Goal: Task Accomplishment & Management: Manage account settings

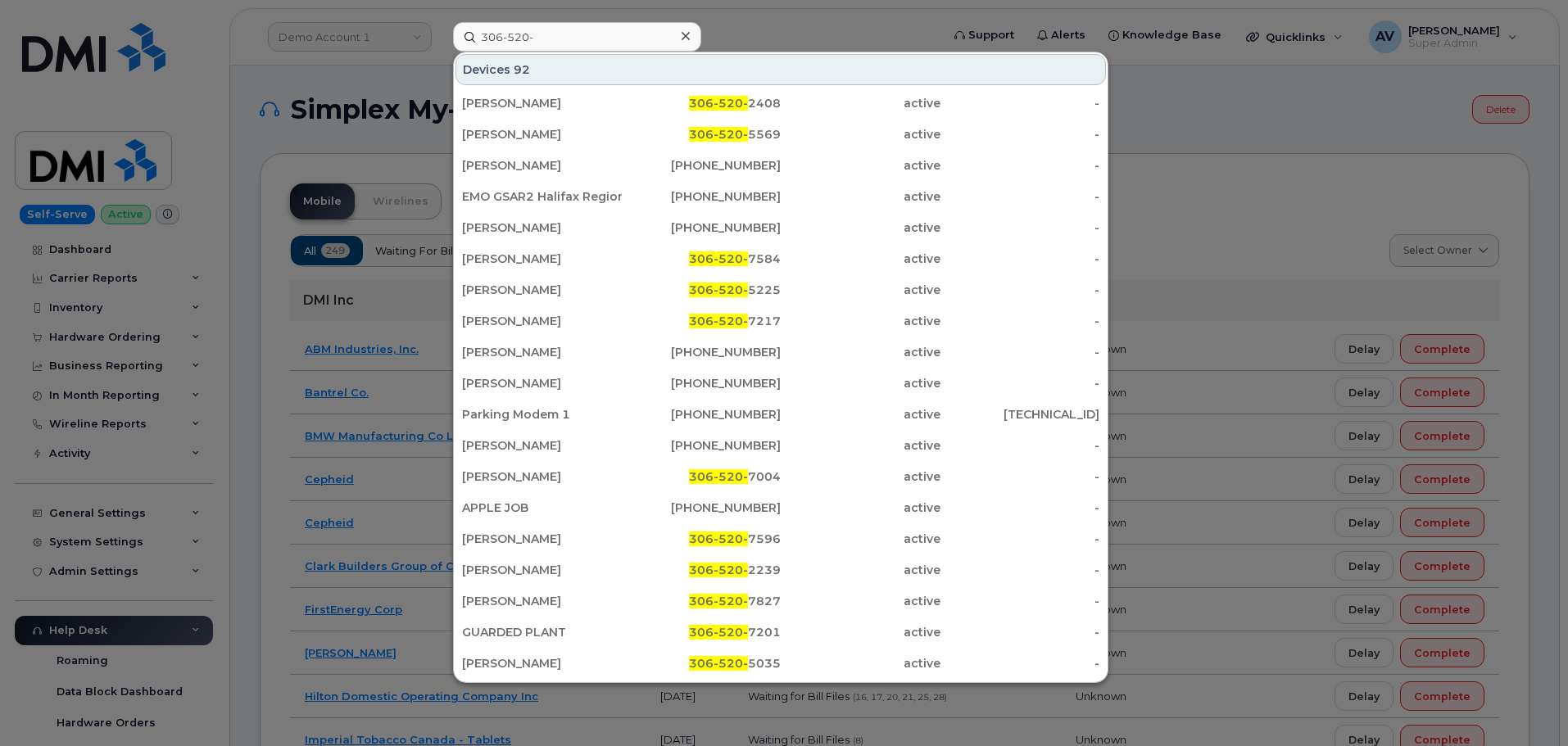
scroll to position [353, 0]
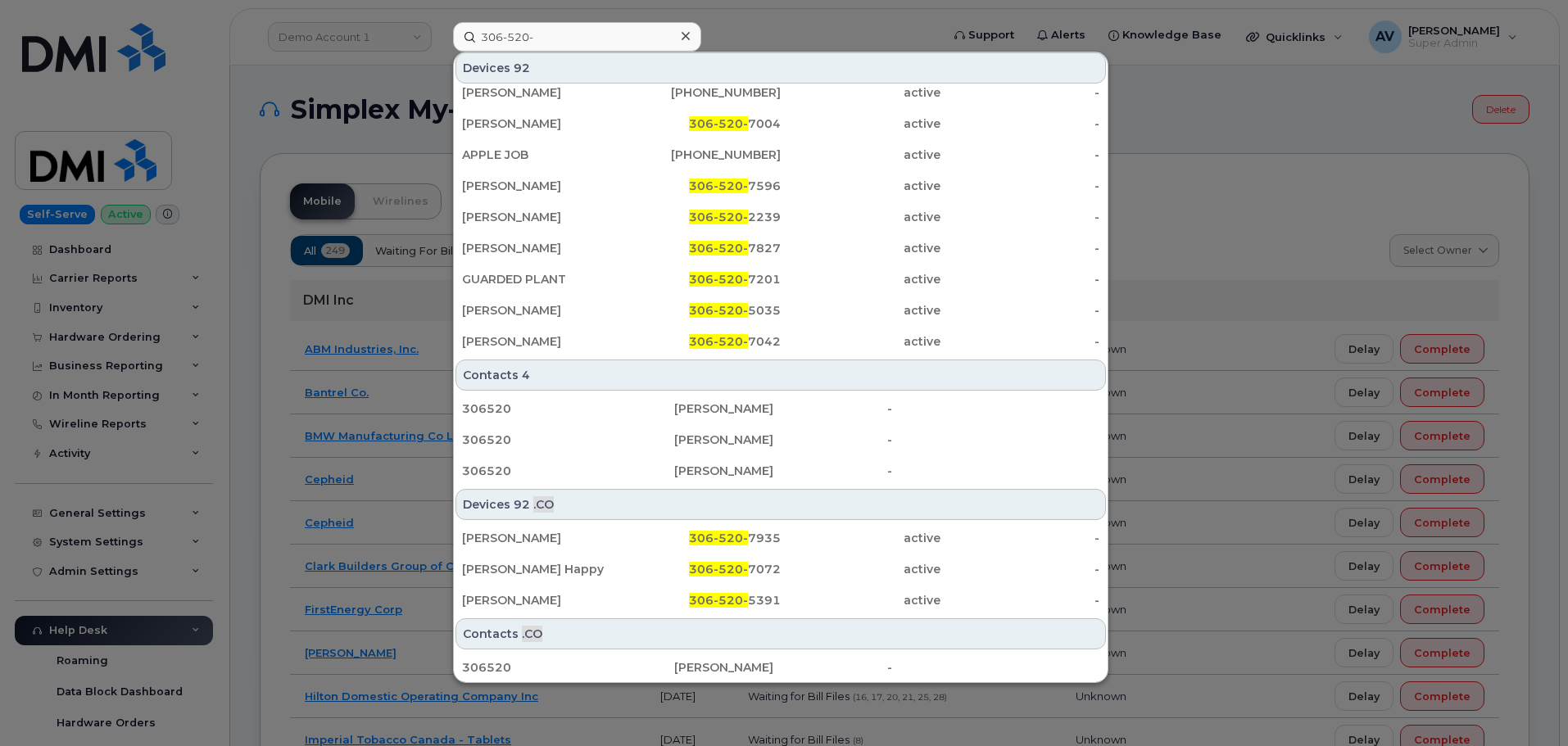
drag, startPoint x: 585, startPoint y: 42, endPoint x: 435, endPoint y: 46, distance: 150.1
click at [440, 46] on div "306-520- Devices 92 Nathan Peace 306-520- 2408 active - Ryan Harkness 306-520- …" at bounding box center [691, 37] width 503 height 29
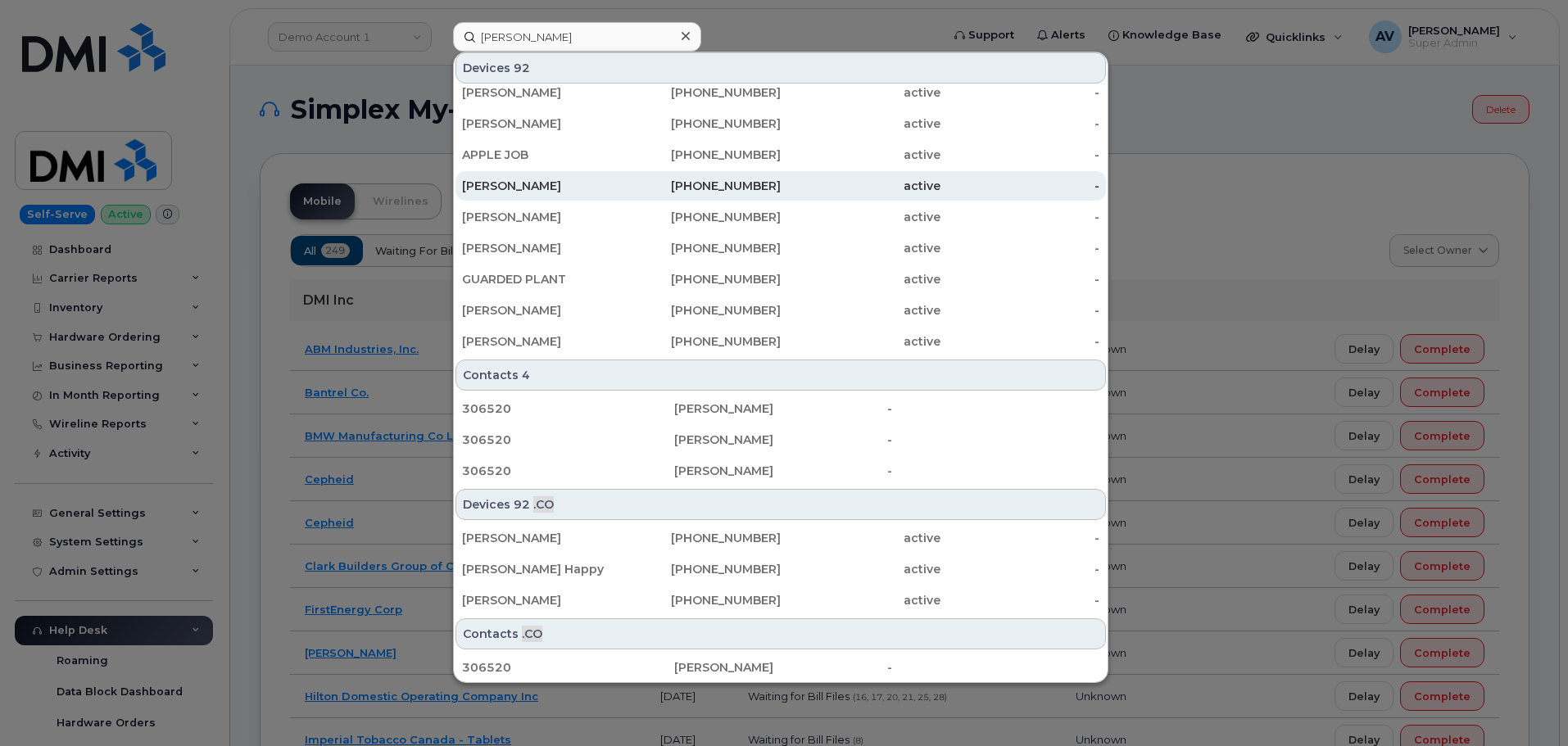
scroll to position [0, 0]
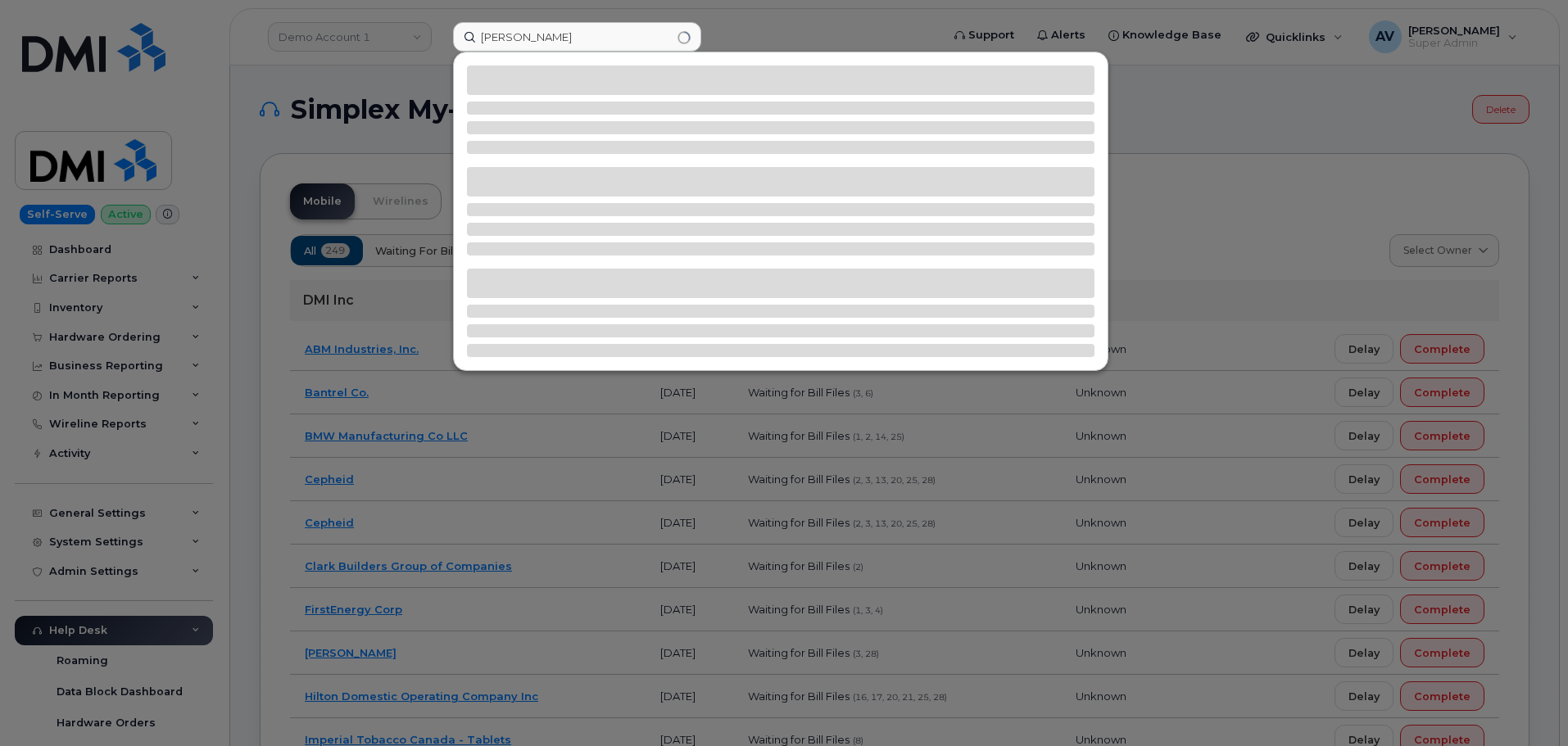
type input "[PERSON_NAME]"
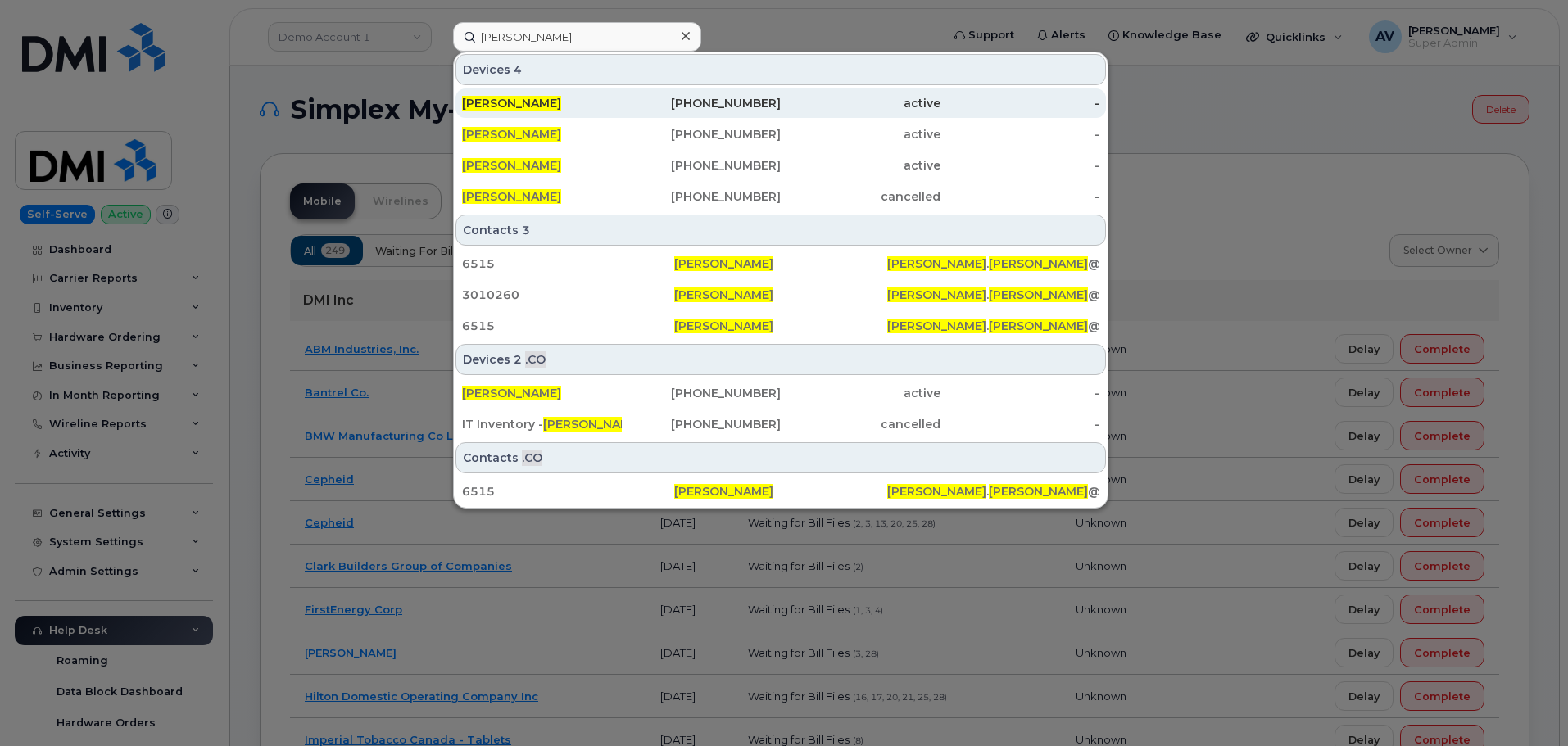
click at [792, 106] on div "active" at bounding box center [860, 103] width 160 height 16
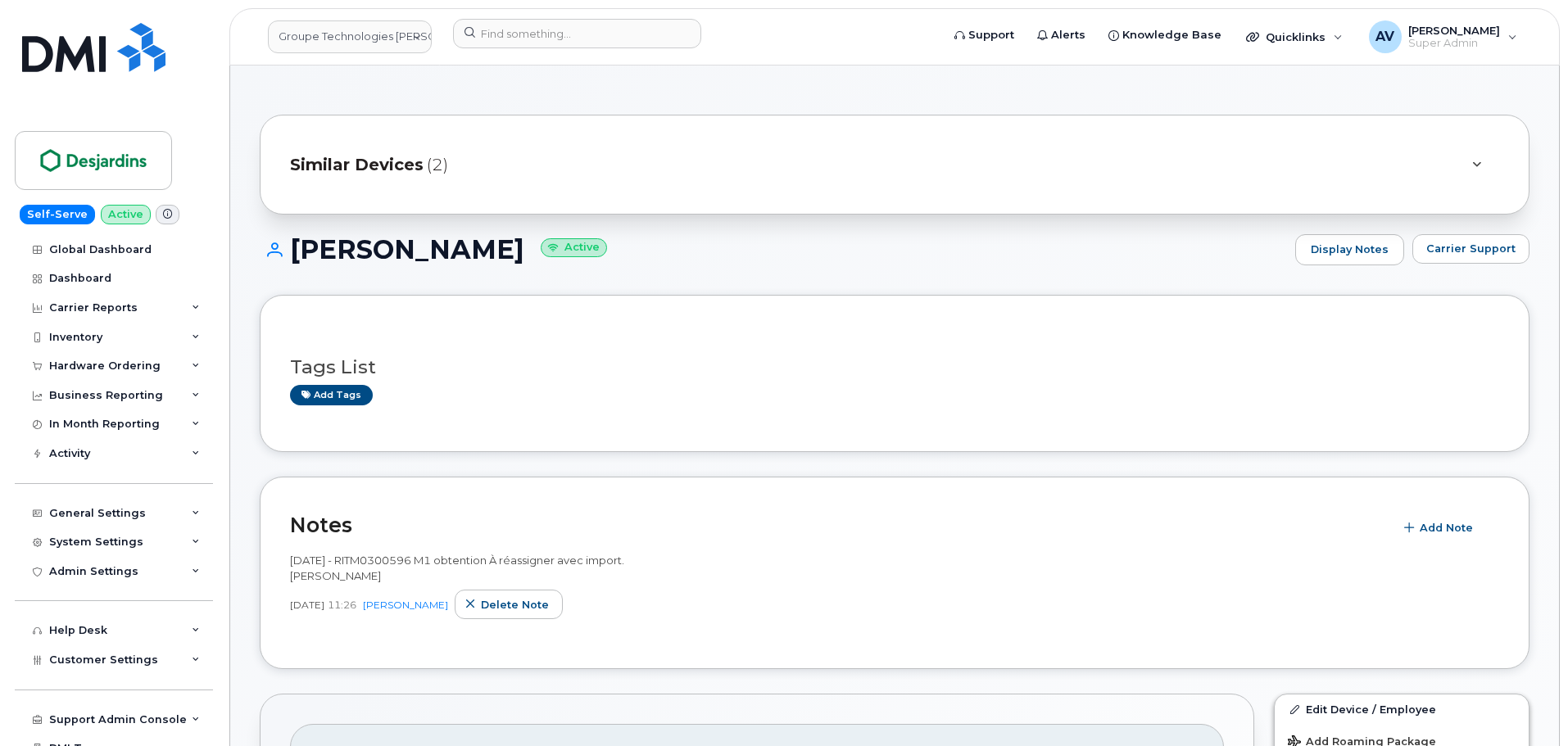
drag, startPoint x: 291, startPoint y: 243, endPoint x: 507, endPoint y: 255, distance: 216.3
click at [507, 255] on h1 "David Andersen Active" at bounding box center [774, 249] width 1027 height 29
copy h1 "[PERSON_NAME]"
click at [528, 45] on input at bounding box center [577, 33] width 248 height 29
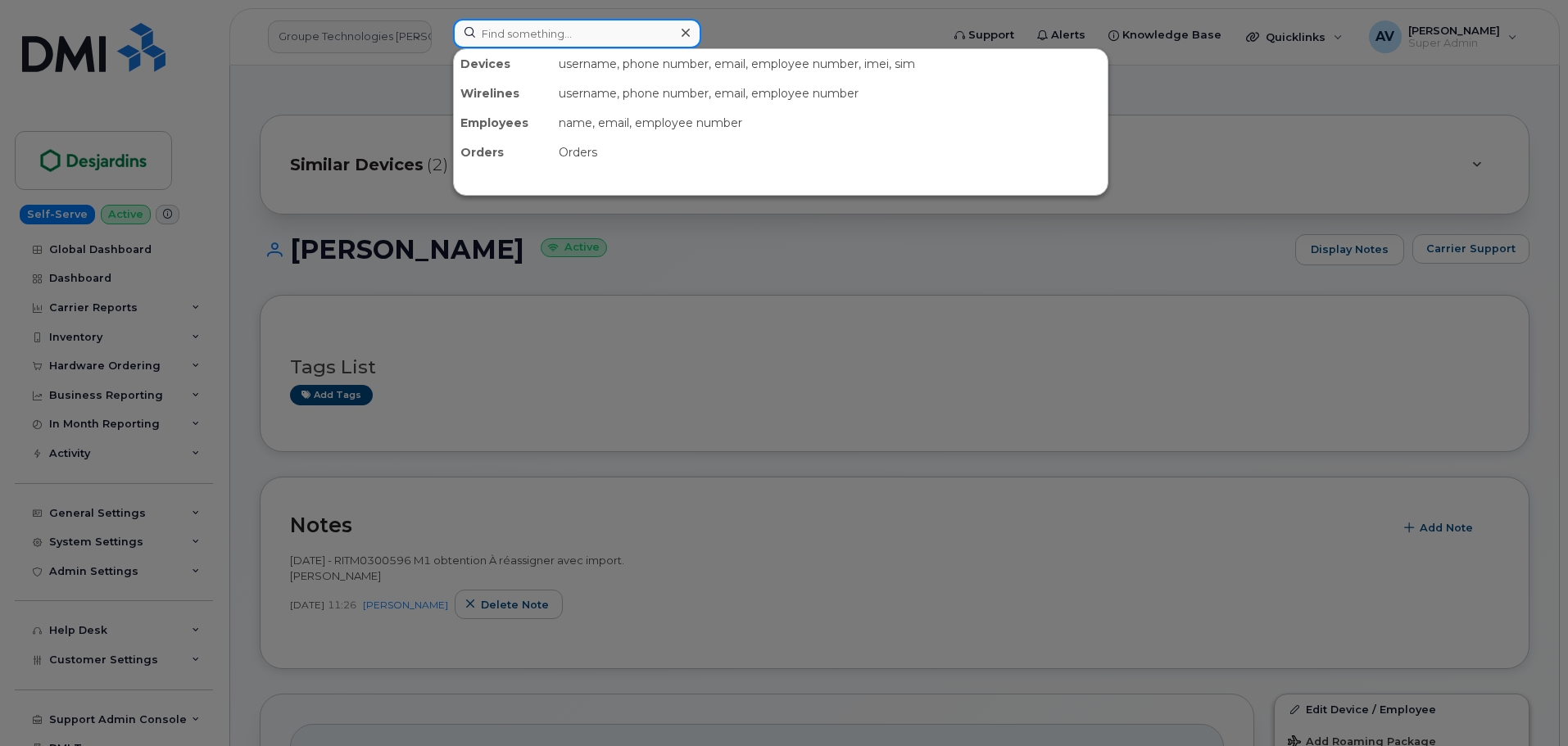
paste input "[PERSON_NAME]"
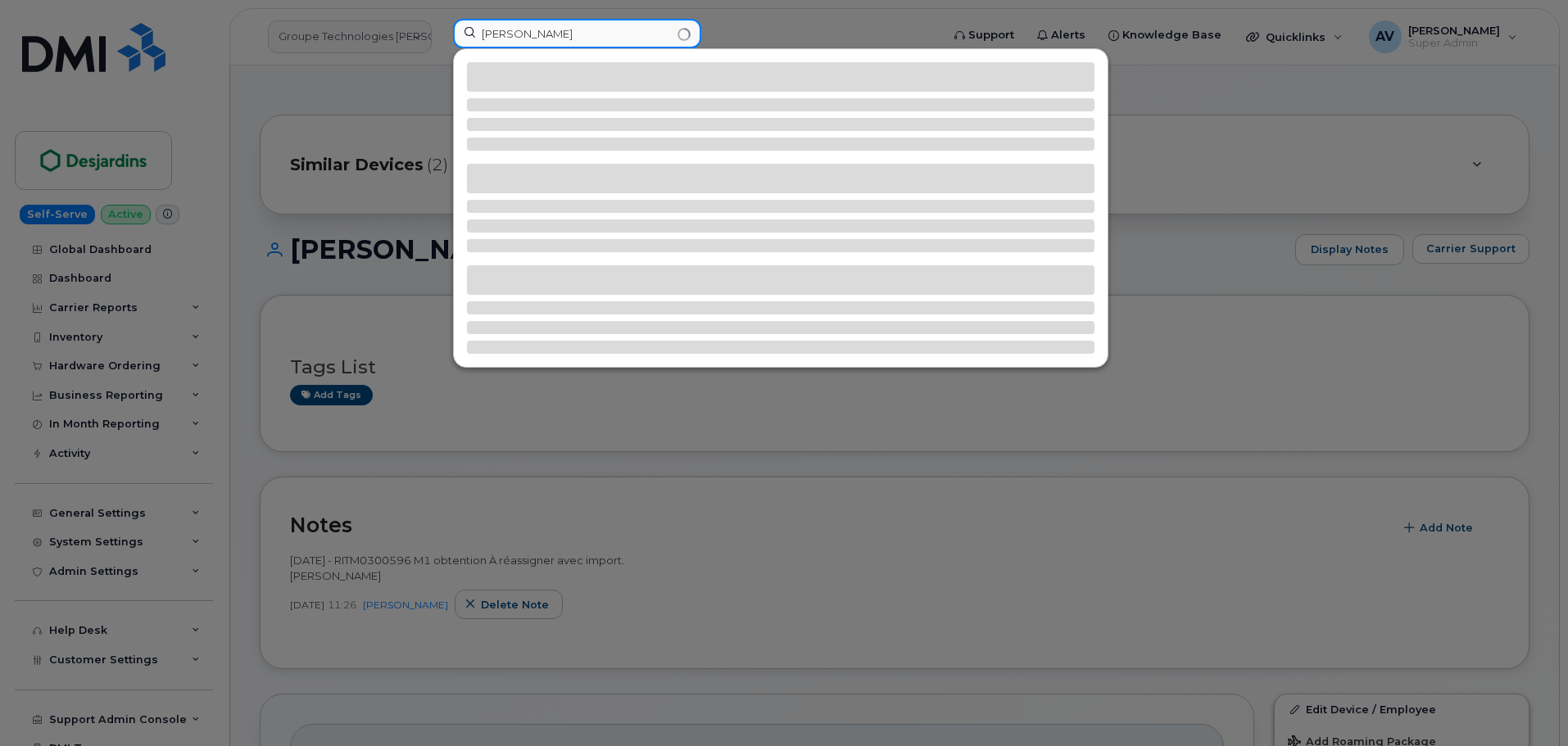
type input "[PERSON_NAME]"
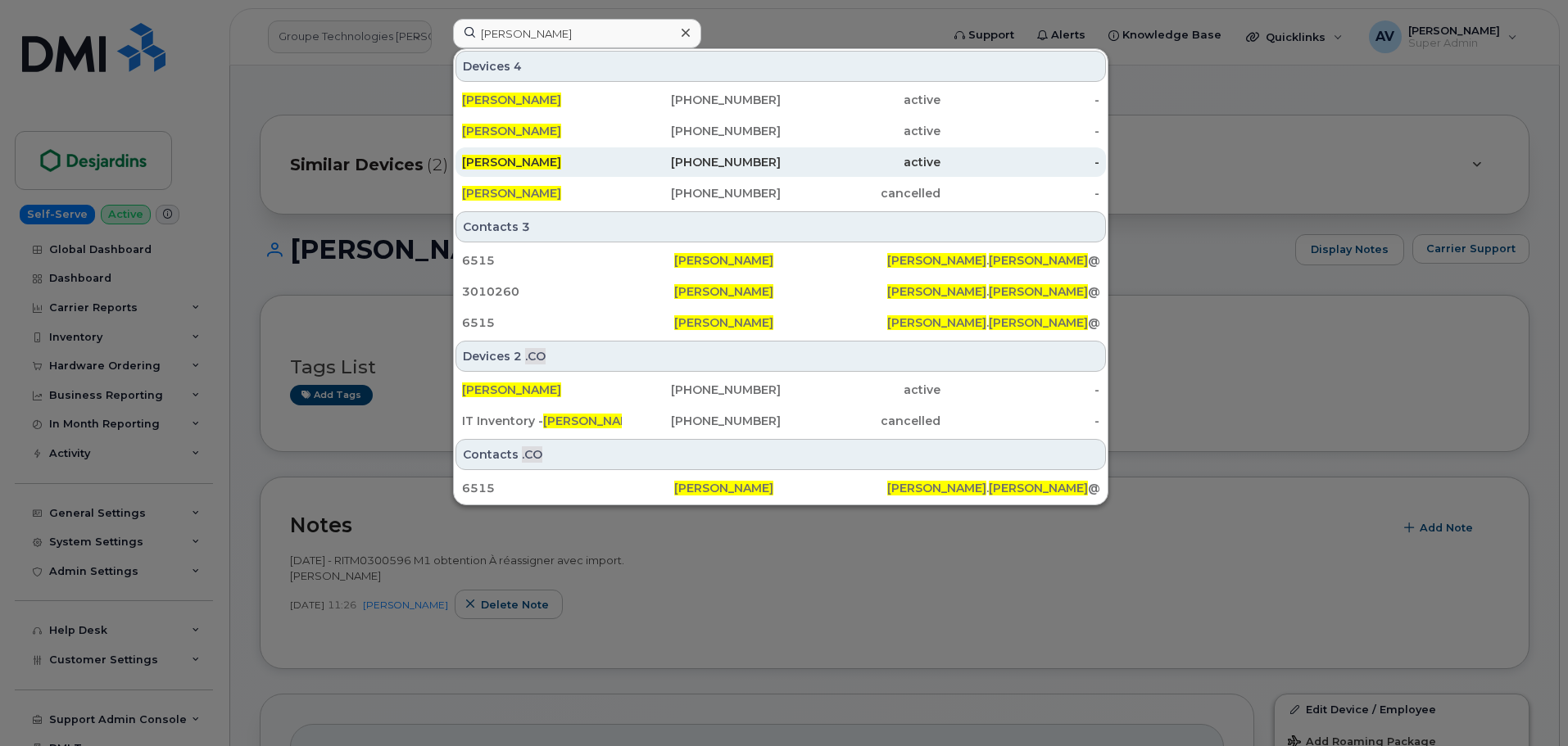
click at [591, 163] on div "[PERSON_NAME]" at bounding box center [541, 162] width 160 height 16
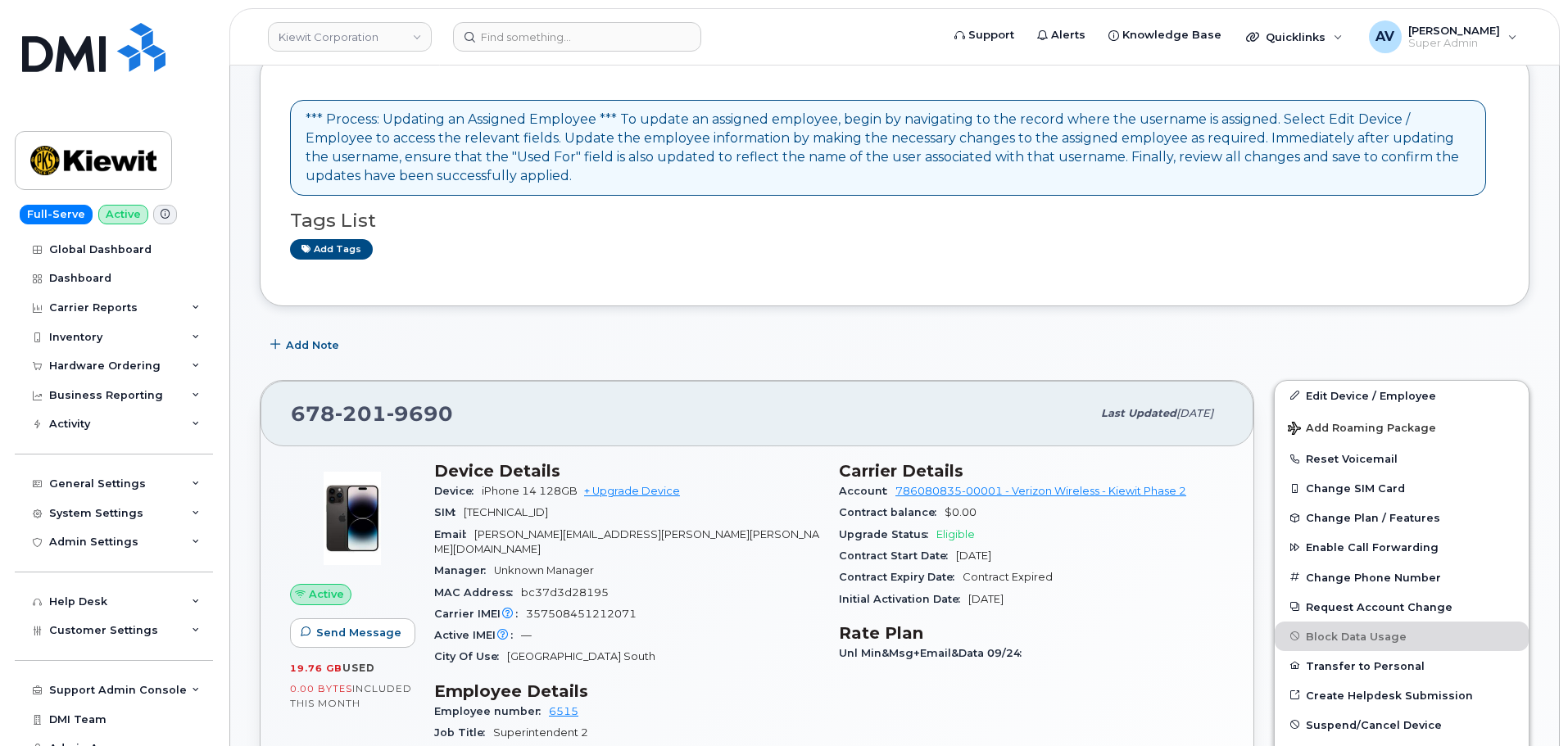
scroll to position [246, 0]
drag, startPoint x: 1329, startPoint y: 393, endPoint x: 1306, endPoint y: 391, distance: 23.1
click at [1329, 393] on link "Edit Device / Employee" at bounding box center [1401, 394] width 254 height 29
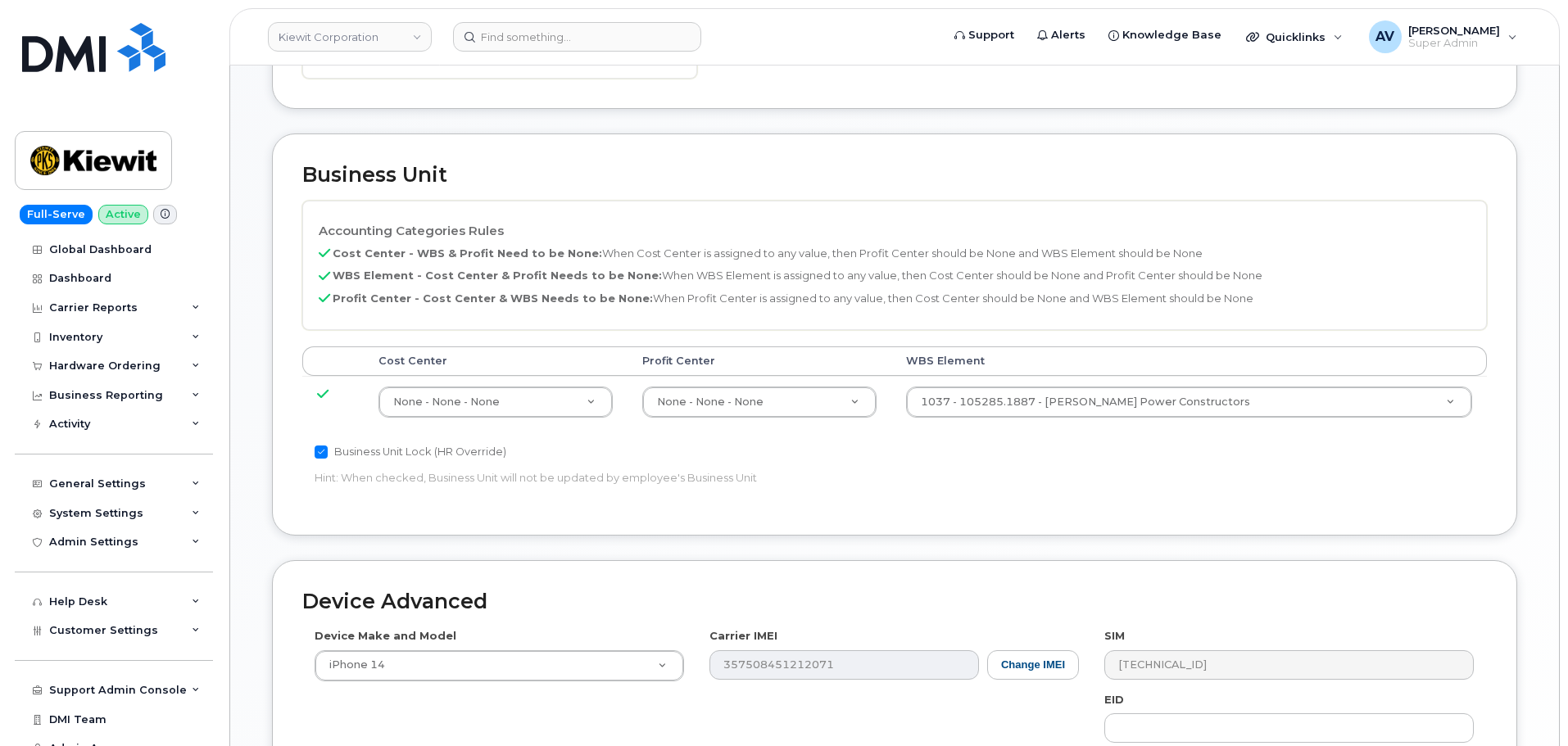
scroll to position [655, 0]
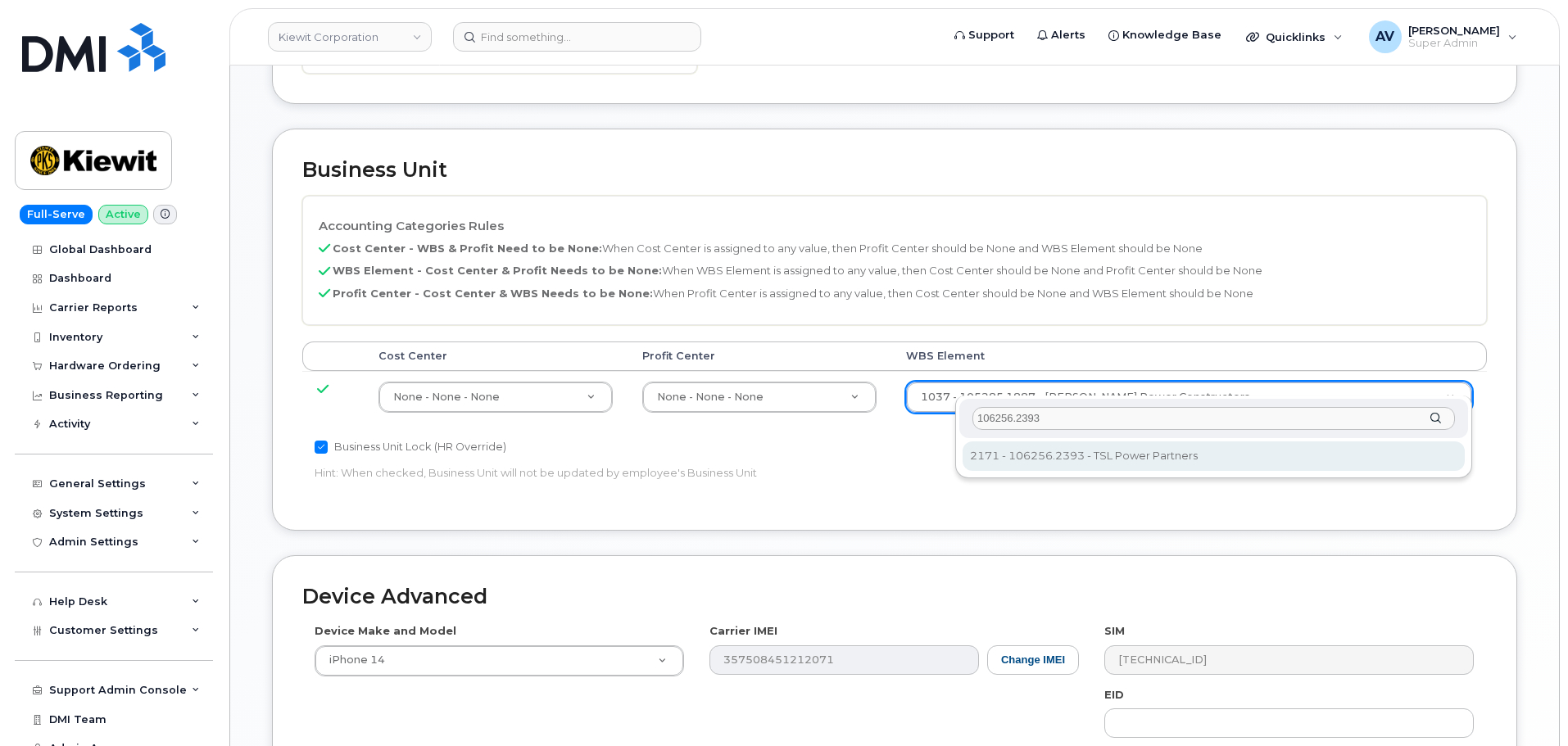
type input "106256.2393"
type input "33924559"
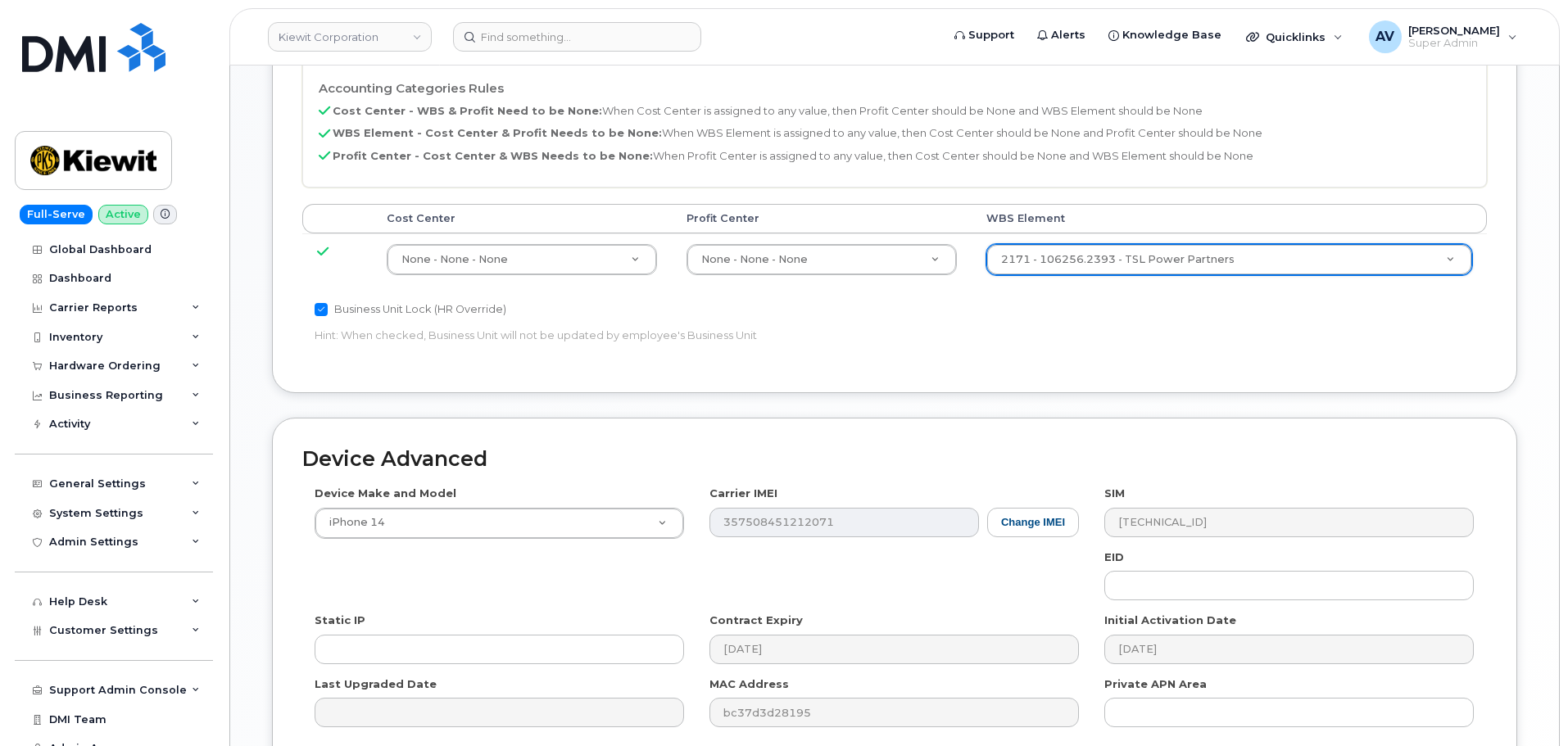
scroll to position [937, 0]
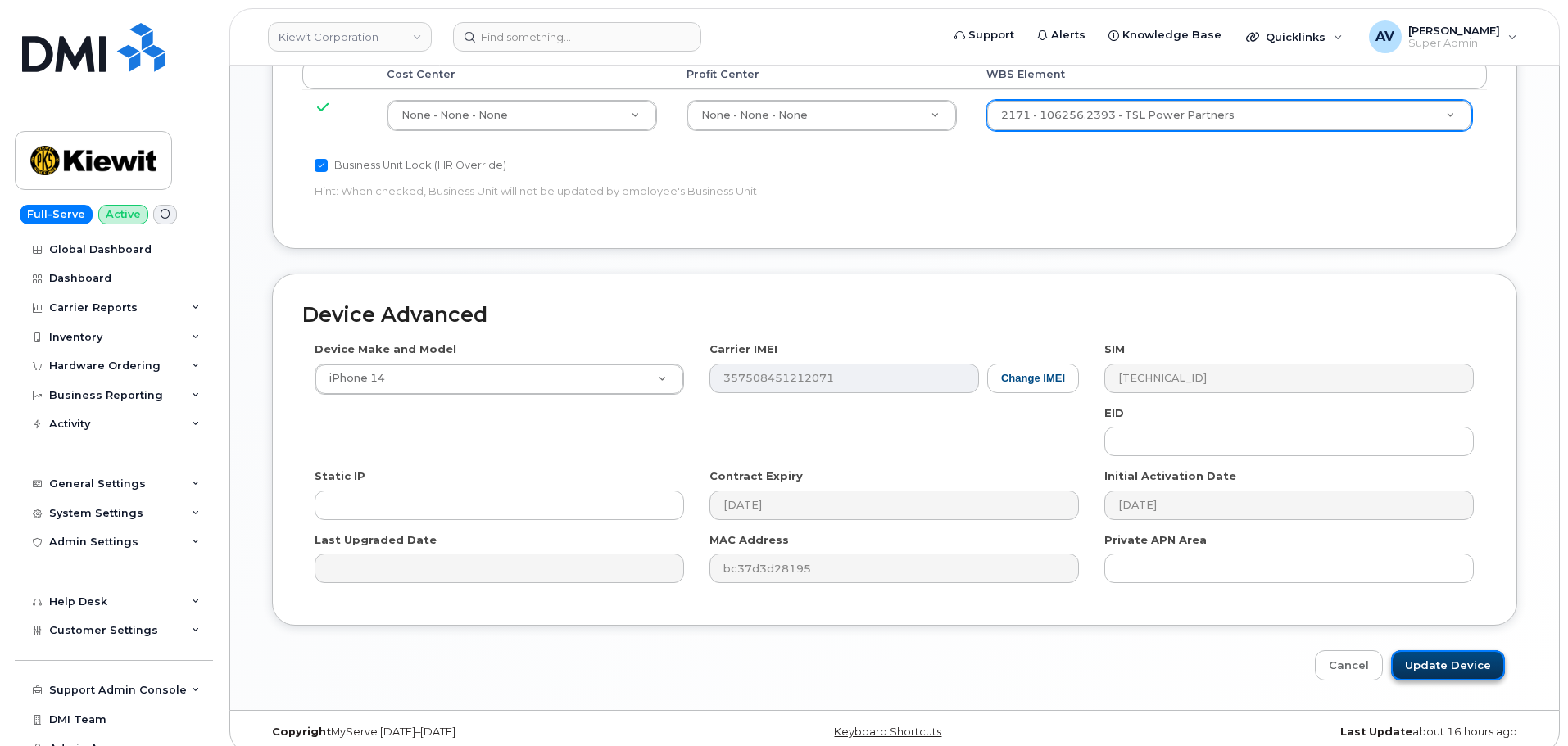
click at [1426, 652] on input "Update Device" at bounding box center [1447, 666] width 113 height 30
type input "Saving..."
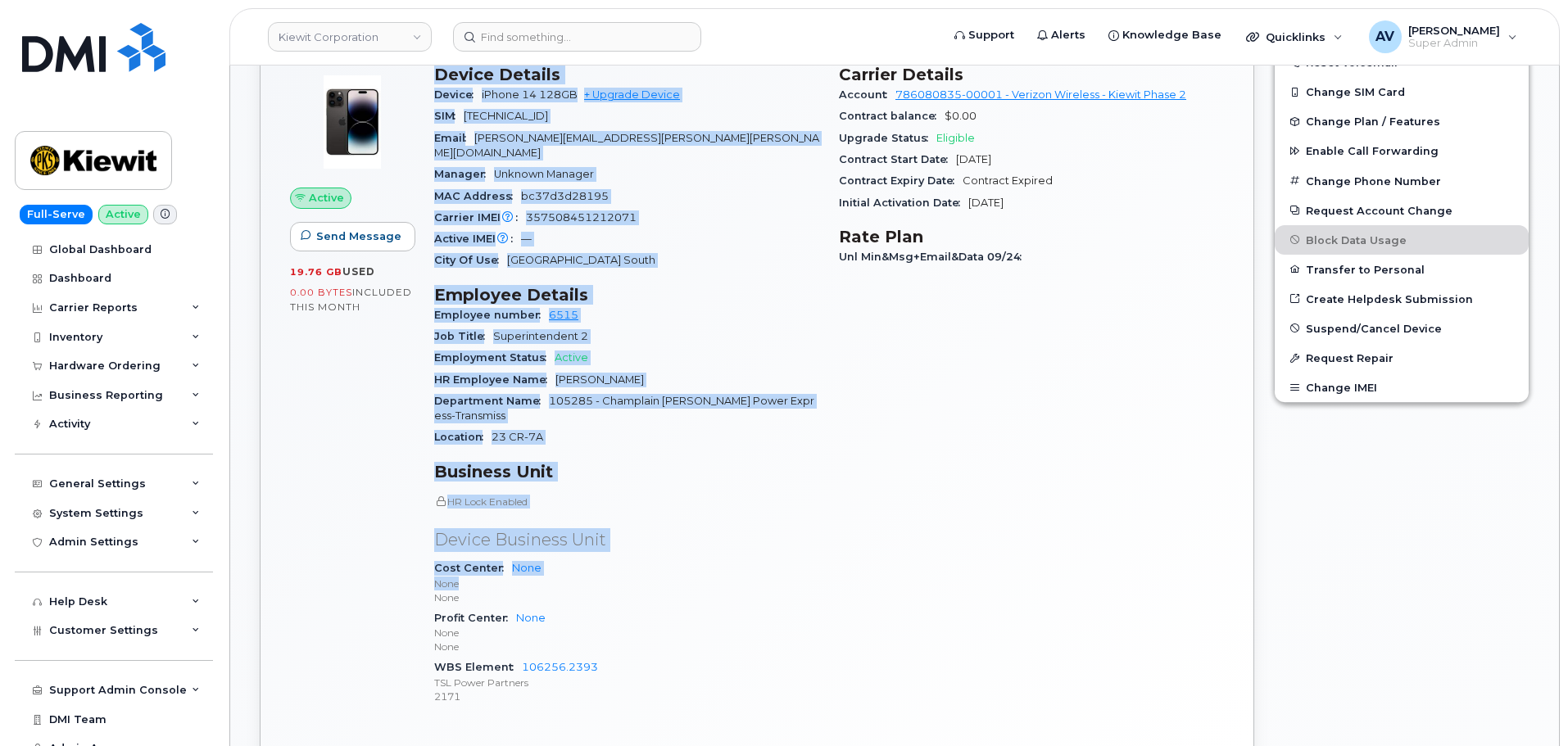
scroll to position [655, 0]
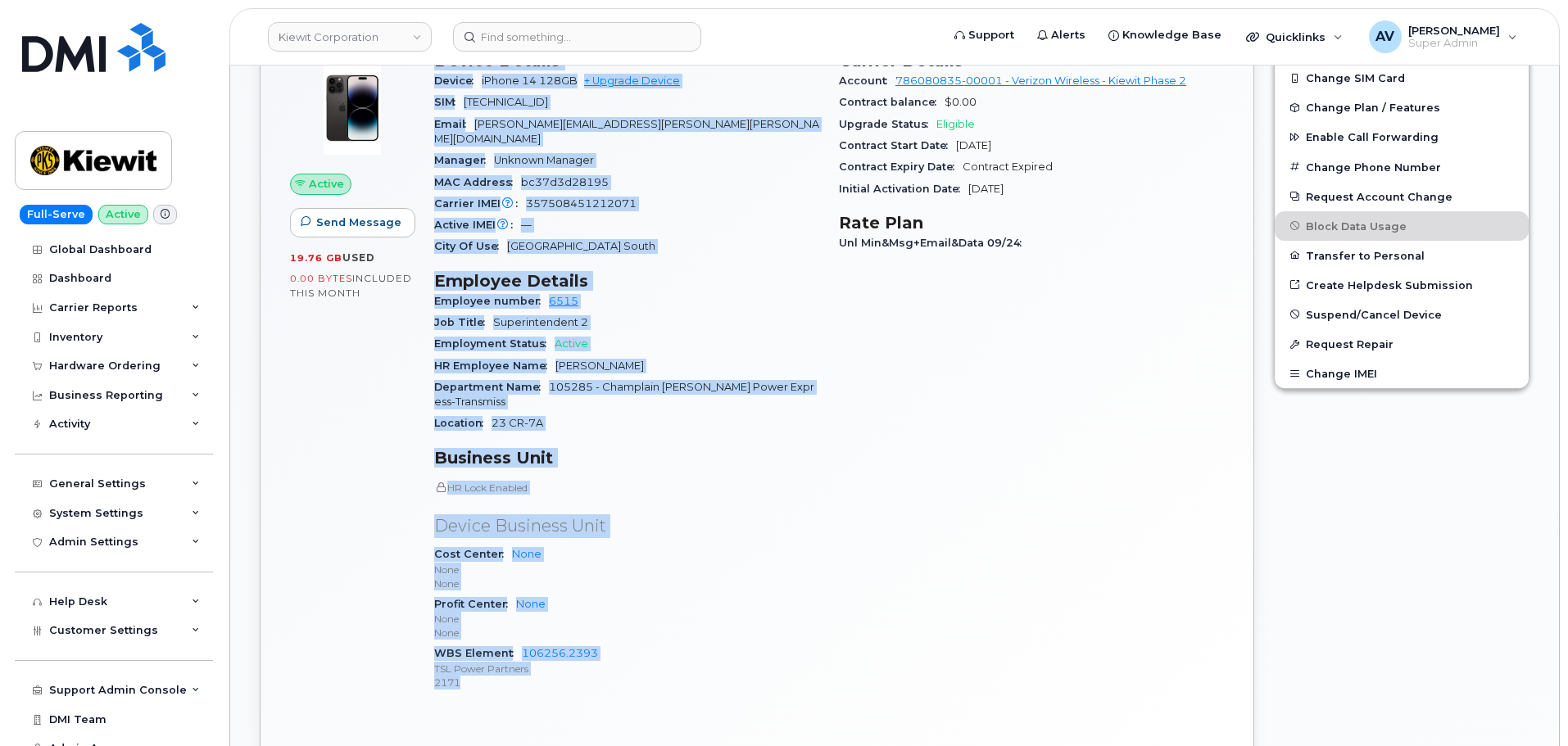
drag, startPoint x: 437, startPoint y: 465, endPoint x: 605, endPoint y: 661, distance: 258.1
click at [605, 661] on div "Device Details Device iPhone 14 128GB + Upgrade Device SIM [TECHNICAL_ID] Email…" at bounding box center [626, 378] width 405 height 675
copy div "Device Details Device iPhone 14 128GB + Upgrade Device SIM [TECHNICAL_ID] Email…"
